Goal: Find specific page/section: Find specific page/section

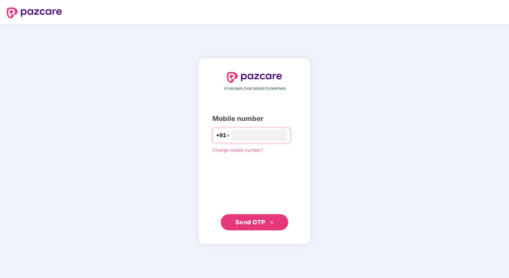
type input "**********"
click at [259, 221] on span "Send OTP" at bounding box center [251, 221] width 30 height 7
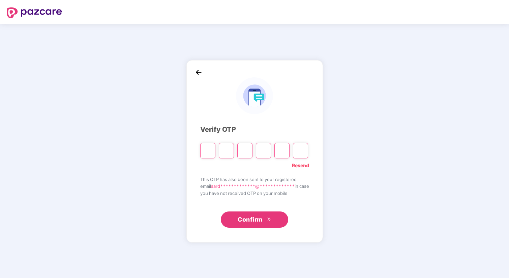
type input "*"
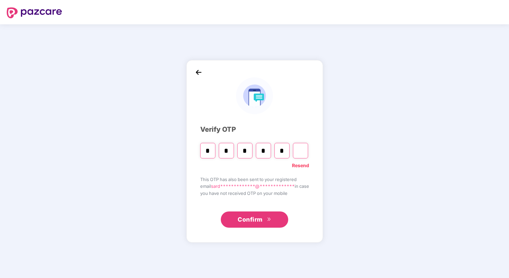
type input "*"
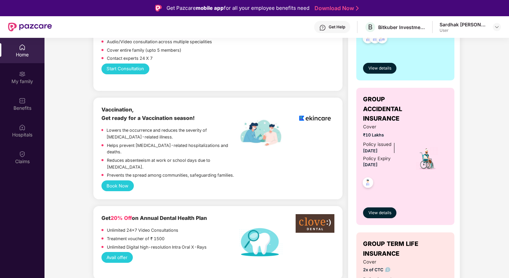
scroll to position [200, 0]
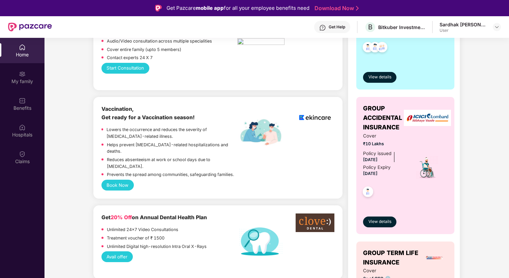
click at [34, 30] on img at bounding box center [30, 27] width 44 height 9
click at [31, 25] on img at bounding box center [30, 27] width 44 height 9
click at [25, 105] on div "Benefits" at bounding box center [22, 108] width 45 height 7
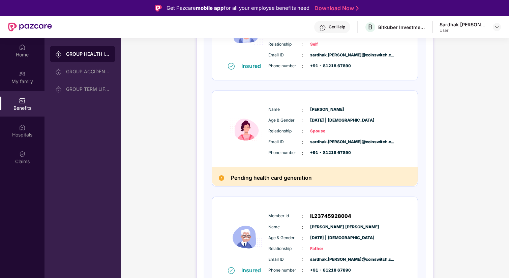
scroll to position [146, 0]
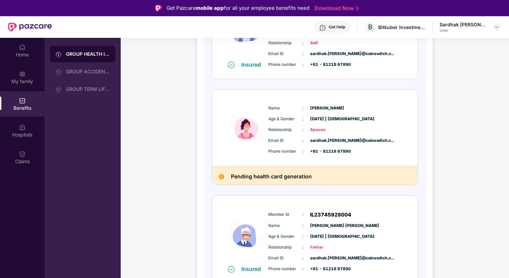
click at [254, 175] on h2 "Pending health card generation" at bounding box center [271, 176] width 81 height 9
click at [223, 176] on img at bounding box center [221, 176] width 5 height 5
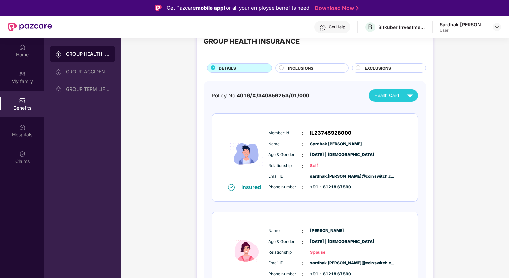
scroll to position [17, 0]
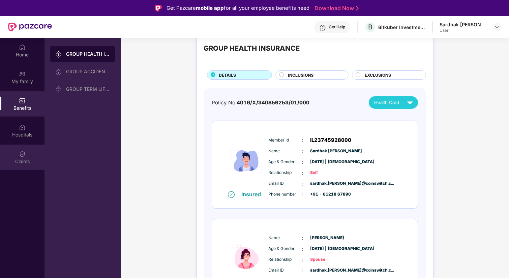
click at [22, 158] on div "Claims" at bounding box center [22, 161] width 45 height 7
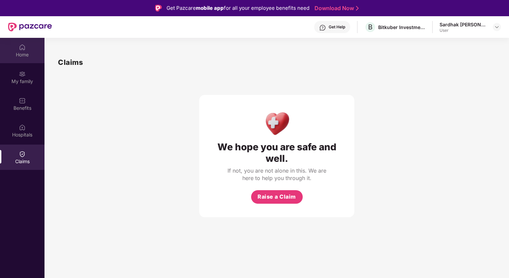
click at [16, 55] on div "Home" at bounding box center [22, 54] width 45 height 7
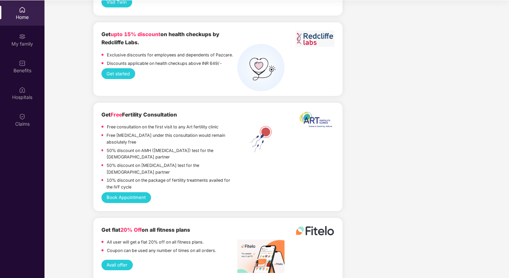
scroll to position [38, 0]
